Goal: Use online tool/utility: Utilize a website feature to perform a specific function

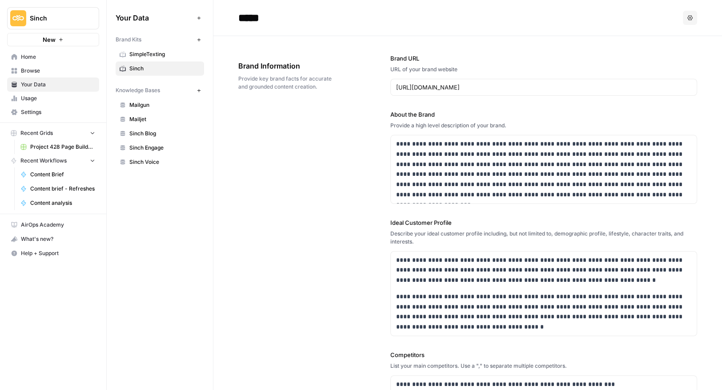
click at [29, 52] on link "Home" at bounding box center [53, 57] width 92 height 14
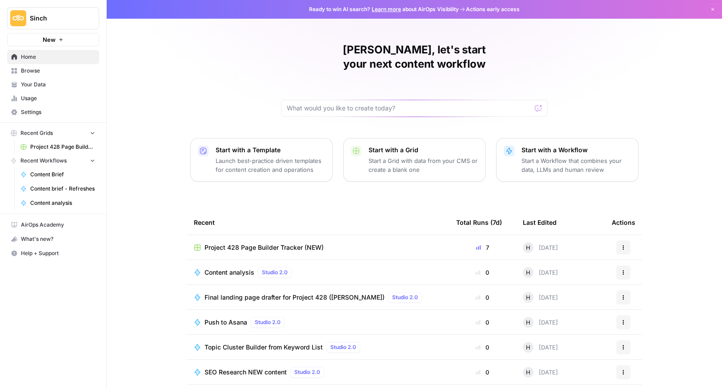
click at [21, 73] on span "Browse" at bounding box center [58, 71] width 74 height 8
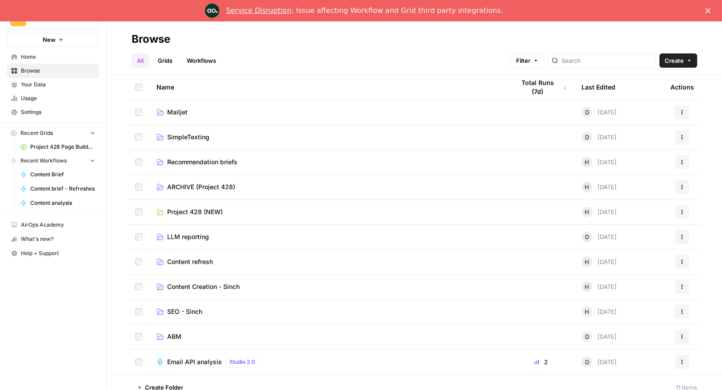
click at [180, 264] on span "Content refresh" at bounding box center [190, 261] width 46 height 9
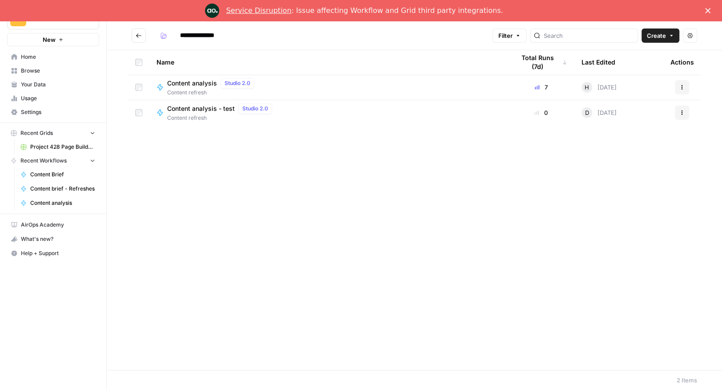
click at [195, 80] on span "Content analysis" at bounding box center [192, 83] width 50 height 9
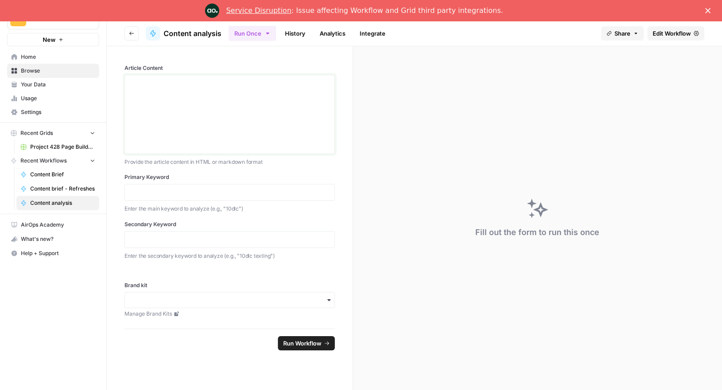
click at [169, 115] on div at bounding box center [229, 114] width 199 height 71
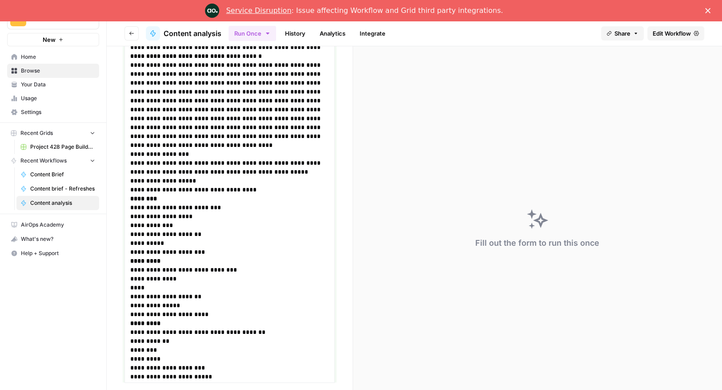
scroll to position [1105, 0]
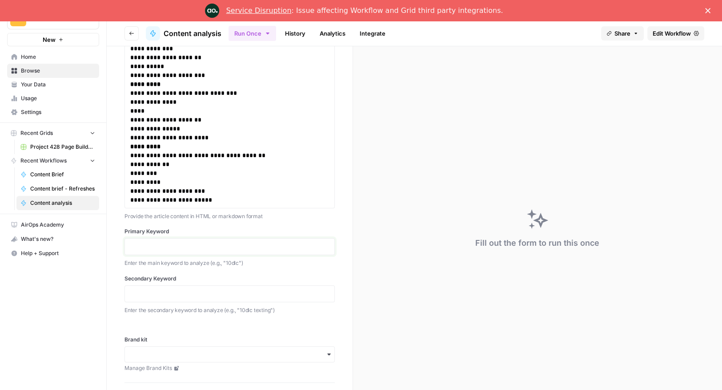
click at [147, 243] on p at bounding box center [229, 246] width 199 height 9
click at [157, 291] on p at bounding box center [229, 293] width 199 height 9
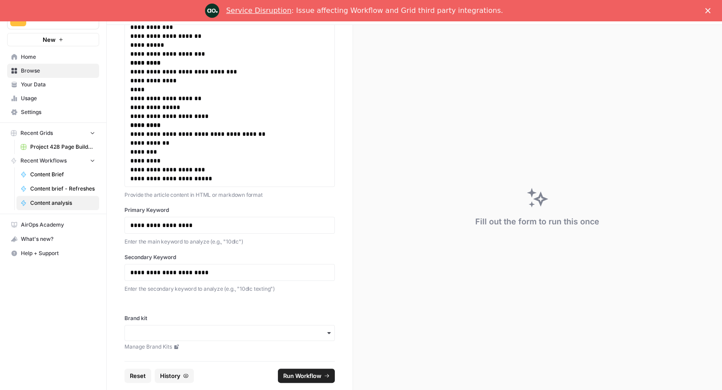
click at [311, 337] on div "button" at bounding box center [230, 333] width 210 height 16
click at [222, 366] on div "Sinch" at bounding box center [229, 373] width 209 height 17
click at [292, 373] on span "Run Workflow" at bounding box center [302, 375] width 38 height 9
click at [297, 374] on span "Run Workflow" at bounding box center [302, 375] width 38 height 9
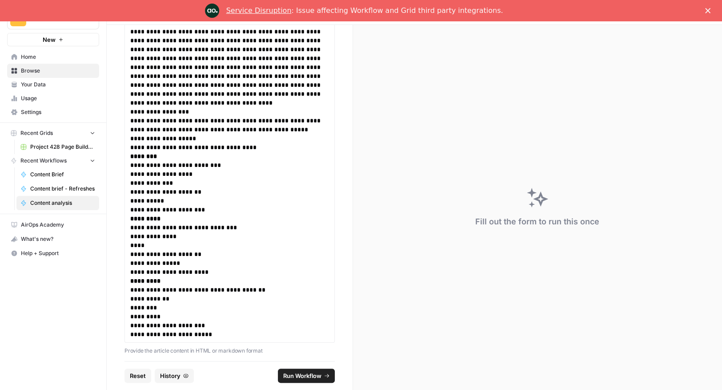
scroll to position [1105, 0]
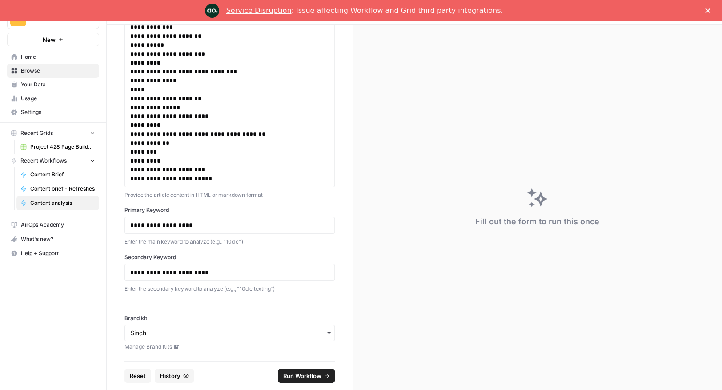
click at [295, 377] on span "Run Workflow" at bounding box center [302, 375] width 38 height 9
click at [264, 8] on link "Service Disruption" at bounding box center [258, 10] width 65 height 8
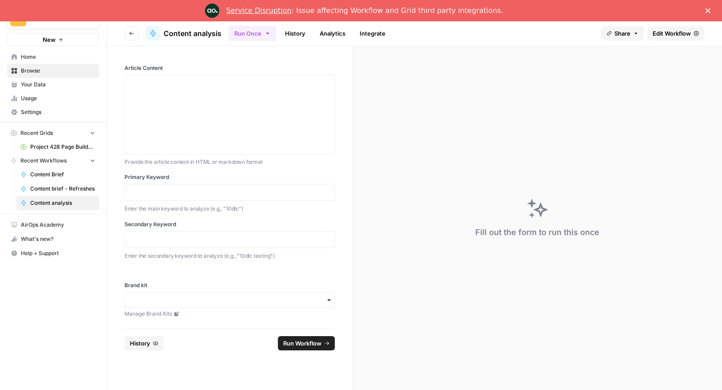
click at [24, 57] on span "Home" at bounding box center [58, 57] width 74 height 8
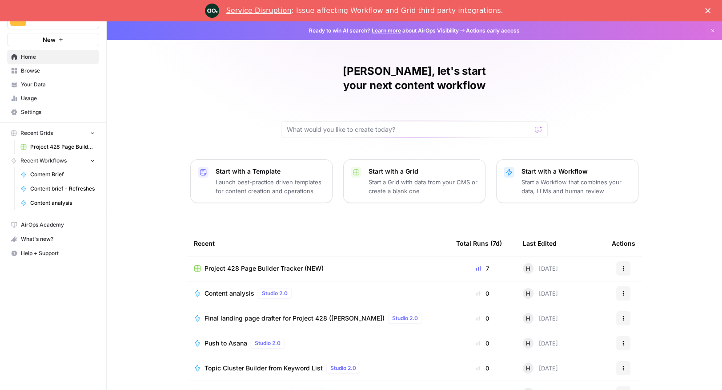
click at [32, 68] on span "Browse" at bounding box center [58, 71] width 74 height 8
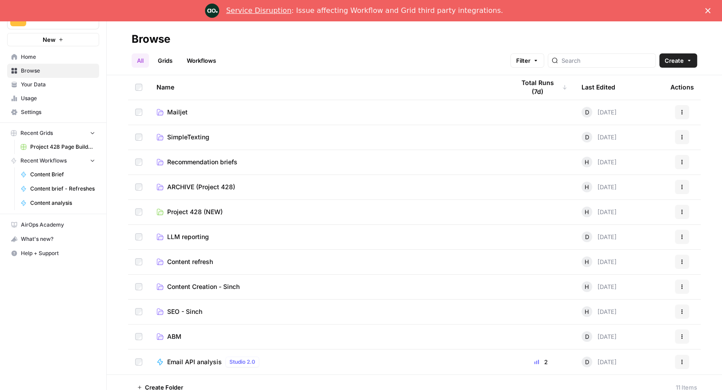
click at [177, 108] on span "Mailjet" at bounding box center [177, 112] width 20 height 9
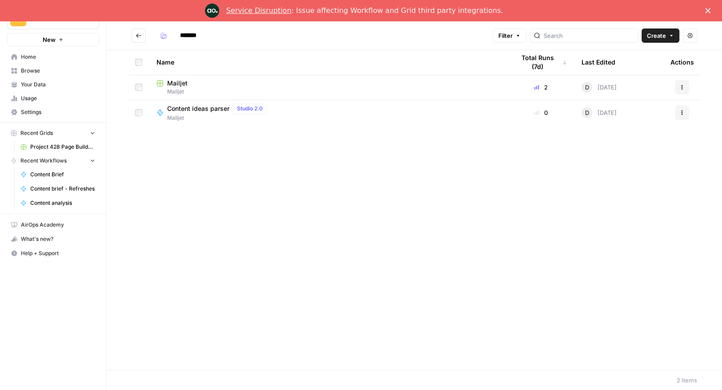
click at [178, 82] on span "Mailjet" at bounding box center [177, 83] width 20 height 9
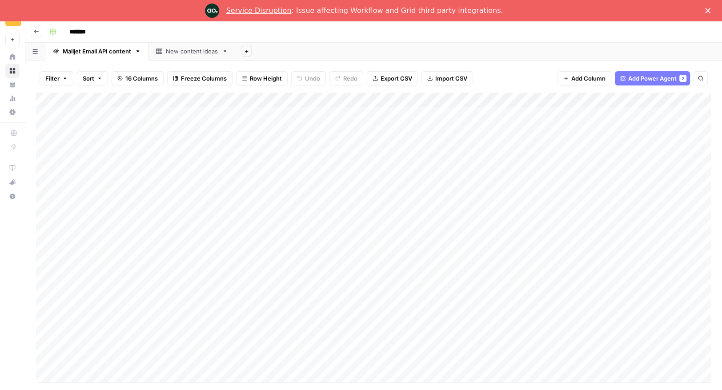
click at [40, 37] on header "Go back *******" at bounding box center [373, 31] width 697 height 21
click at [37, 32] on icon "button" at bounding box center [36, 31] width 5 height 5
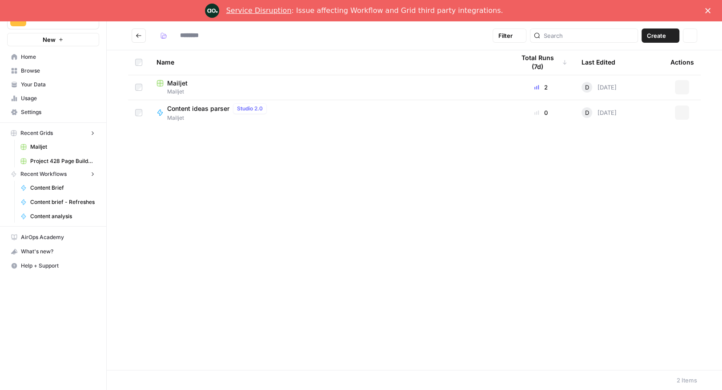
type input "*******"
click at [189, 106] on span "Content ideas parser" at bounding box center [198, 108] width 62 height 9
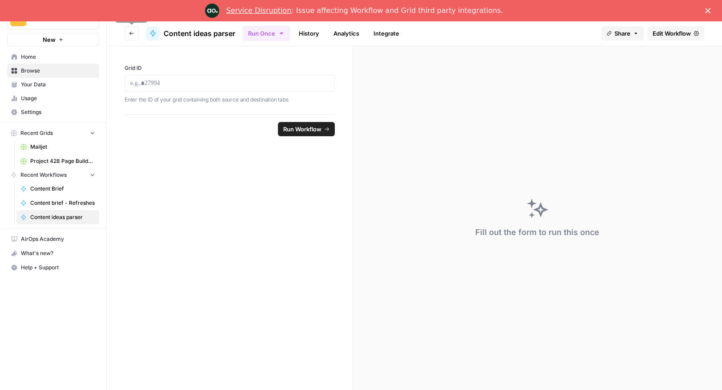
click at [129, 32] on icon "button" at bounding box center [131, 33] width 5 height 5
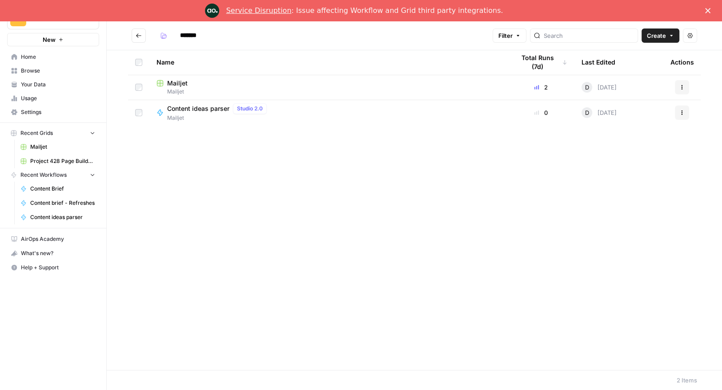
click at [138, 37] on icon "Go back" at bounding box center [138, 35] width 5 height 4
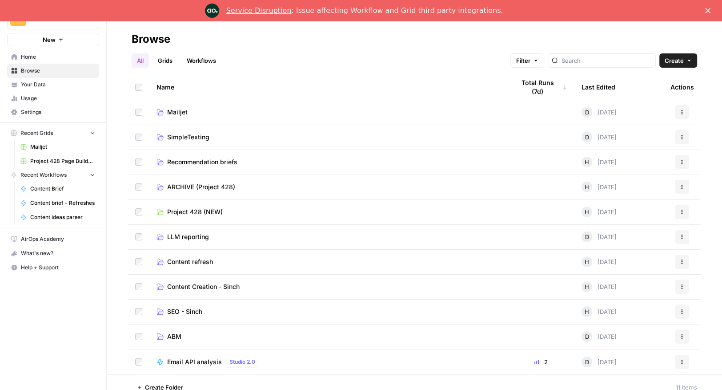
scroll to position [9, 0]
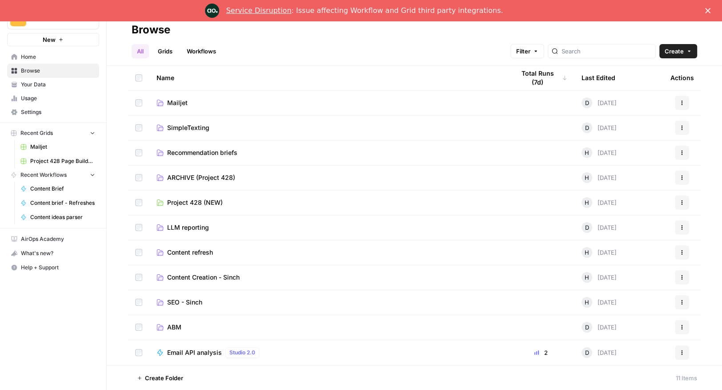
click at [178, 104] on span "Mailjet" at bounding box center [177, 102] width 20 height 9
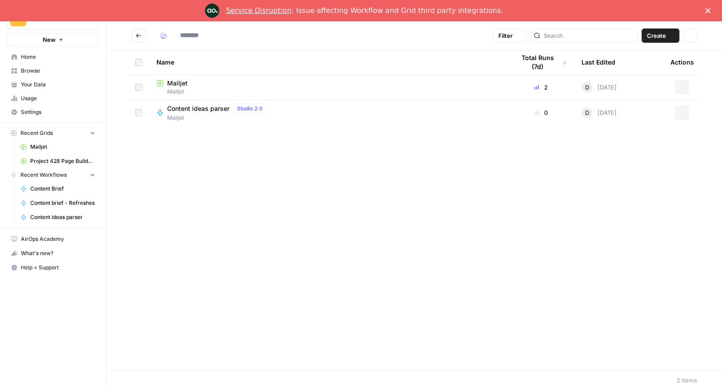
type input "*******"
click at [217, 109] on span "Content ideas parser" at bounding box center [198, 108] width 62 height 9
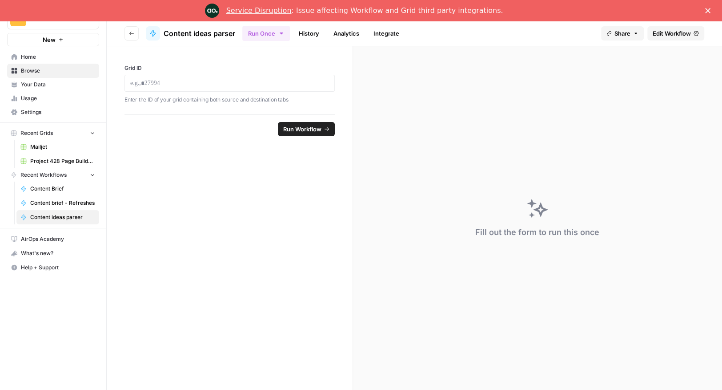
click at [670, 36] on span "Edit Workflow" at bounding box center [672, 33] width 38 height 9
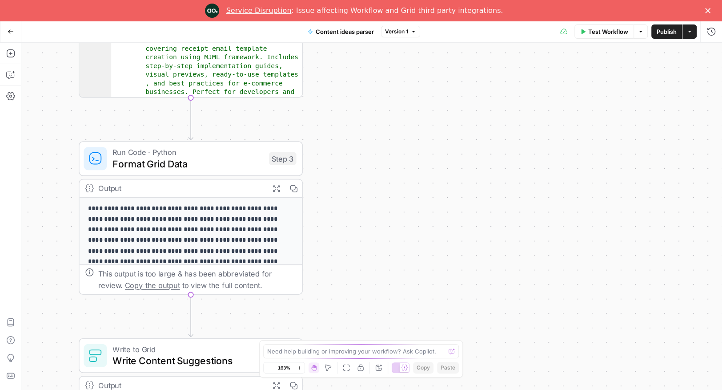
click at [10, 34] on icon "button" at bounding box center [11, 31] width 6 height 6
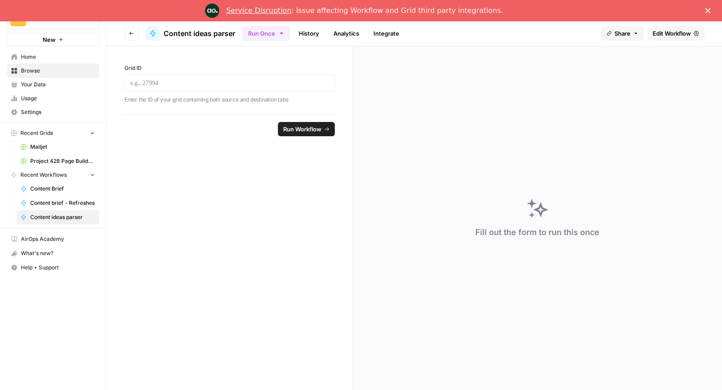
click at [127, 32] on button "Go back" at bounding box center [132, 33] width 14 height 14
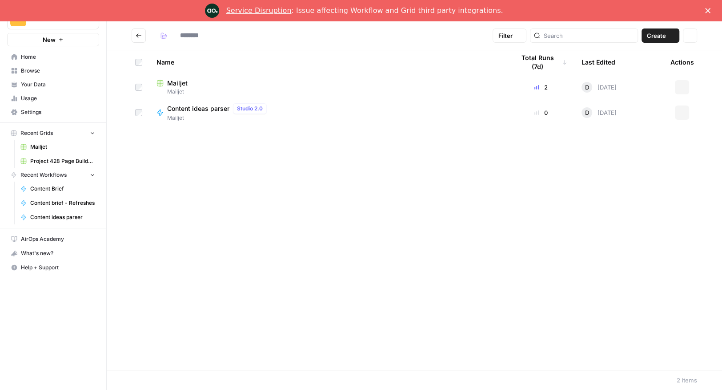
type input "*******"
